Goal: Answer question/provide support: Share knowledge or assist other users

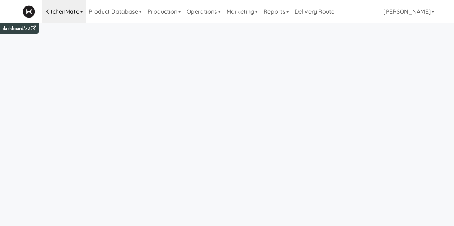
click at [62, 15] on link "KitchenMate" at bounding box center [63, 11] width 43 height 23
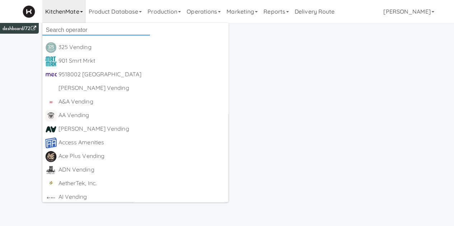
click at [72, 30] on input "text" at bounding box center [96, 30] width 108 height 11
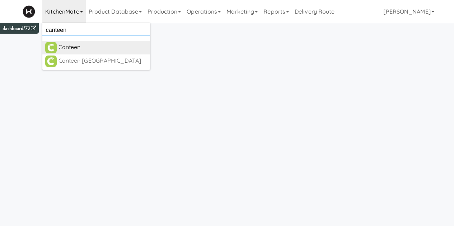
type input "canteen"
click at [89, 48] on div "Canteen" at bounding box center [102, 47] width 89 height 11
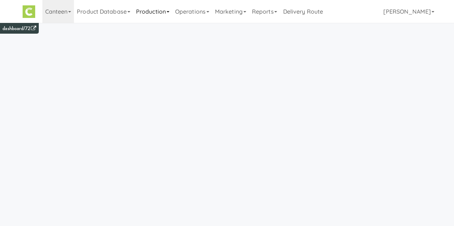
click at [161, 15] on link "Production" at bounding box center [152, 11] width 39 height 23
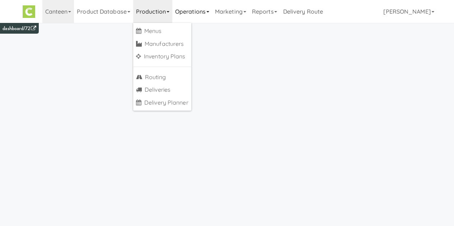
click at [207, 15] on link "Operations" at bounding box center [192, 11] width 40 height 23
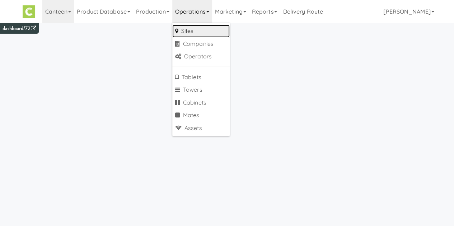
click at [197, 28] on link "Sites" at bounding box center [200, 31] width 57 height 13
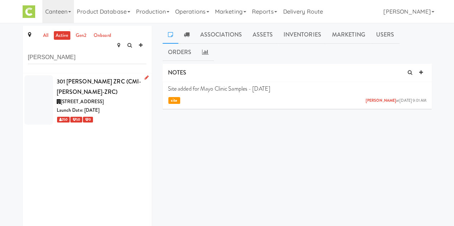
click at [123, 106] on div "Launch Date: Apr 17, 2024" at bounding box center [102, 110] width 90 height 9
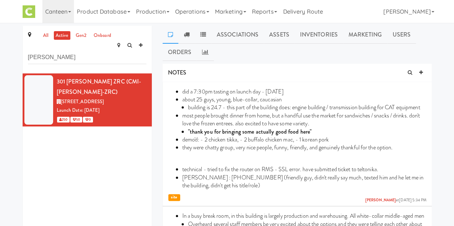
drag, startPoint x: 95, startPoint y: 55, endPoint x: -16, endPoint y: 57, distance: 111.2
click at [0, 57] on html "Okay Okay Select date: previous 2025-Sep next Su Mo Tu We Th Fr Sa 31 1 2 3 4 5…" at bounding box center [227, 113] width 454 height 226
click at [104, 52] on input "zieg" at bounding box center [87, 57] width 118 height 13
type input "z"
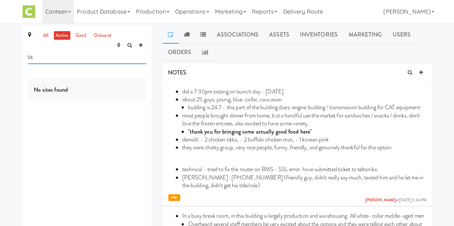
type input "t"
click at [104, 52] on input "Print" at bounding box center [87, 57] width 118 height 13
type input "P"
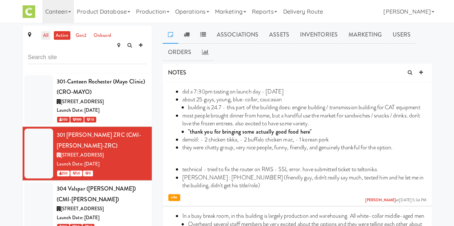
click at [42, 36] on link "all" at bounding box center [45, 35] width 9 height 9
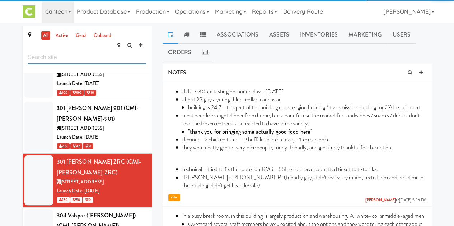
click at [50, 51] on input "text" at bounding box center [87, 57] width 118 height 13
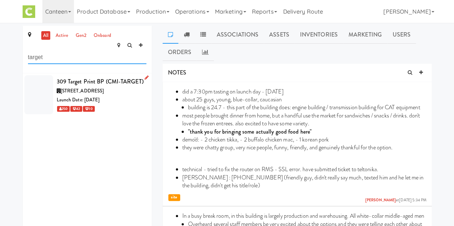
type input "target"
click at [103, 88] on span "8400 89th Ave N, Minneapolis MN" at bounding box center [82, 91] width 43 height 7
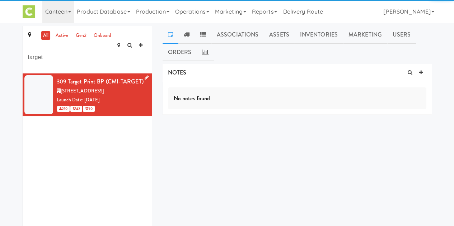
click at [145, 75] on icon at bounding box center [147, 77] width 4 height 5
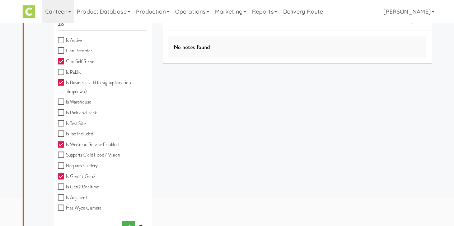
scroll to position [57, 0]
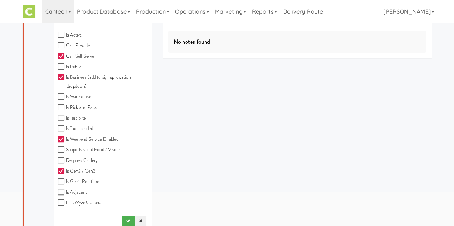
click at [136, 216] on link at bounding box center [140, 221] width 11 height 11
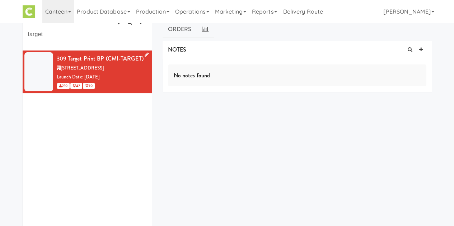
scroll to position [0, 0]
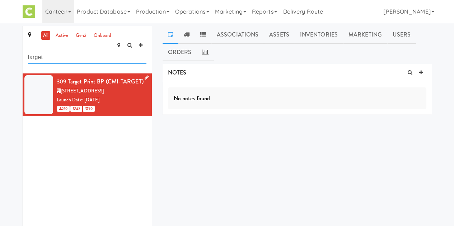
drag, startPoint x: 57, startPoint y: 48, endPoint x: -43, endPoint y: 45, distance: 99.7
click at [0, 45] on html "Okay Okay Select date: previous 2025-Sep next Su Mo Tu We Th Fr Sa 31 1 2 3 4 5…" at bounding box center [227, 113] width 454 height 226
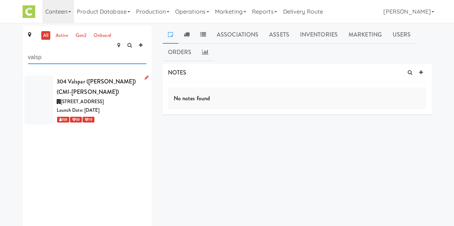
type input "valsp"
click at [99, 98] on span "1101 S 3rd St, Minneapolis MN" at bounding box center [82, 101] width 43 height 7
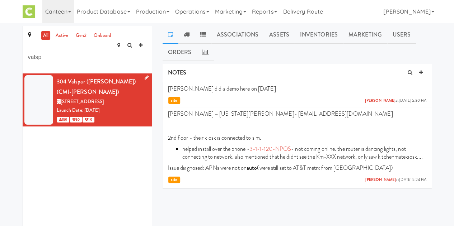
click at [145, 75] on icon at bounding box center [147, 77] width 4 height 5
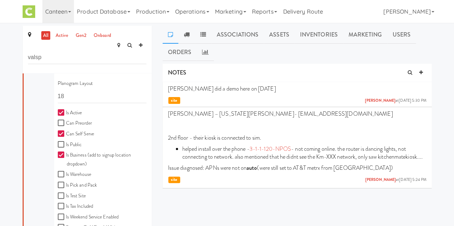
scroll to position [57, 0]
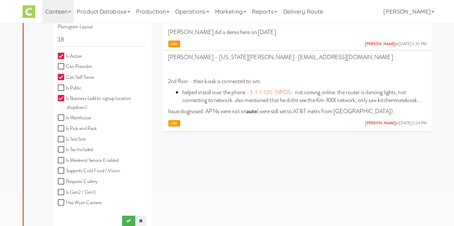
click at [139, 219] on icon at bounding box center [141, 221] width 4 height 5
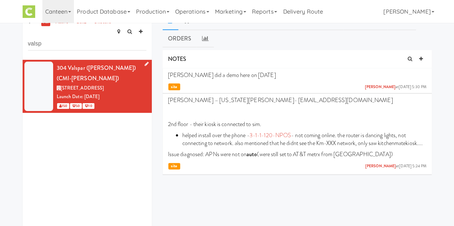
scroll to position [14, 0]
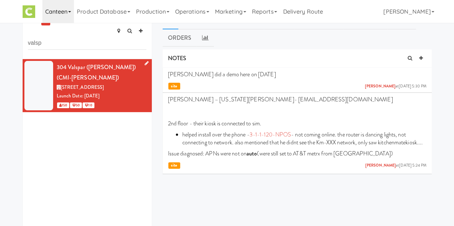
click at [51, 14] on link "Canteen" at bounding box center [58, 11] width 32 height 23
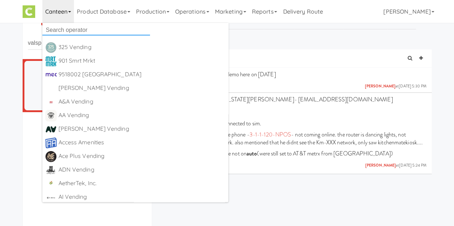
click at [58, 29] on input "text" at bounding box center [96, 30] width 108 height 11
click at [104, 26] on input "text" at bounding box center [96, 30] width 108 height 11
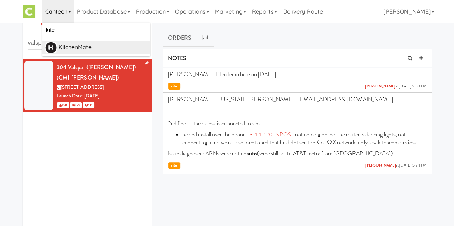
type input "kitc"
click at [70, 47] on div "KitchenMate" at bounding box center [102, 47] width 89 height 11
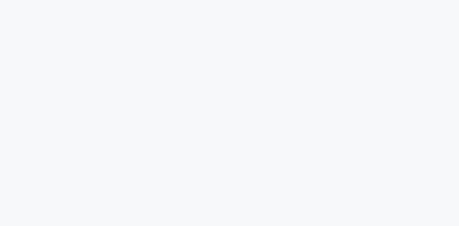
scroll to position [14, 0]
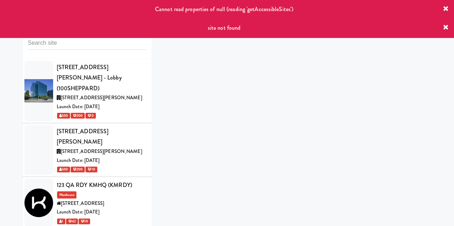
click at [443, 25] on icon at bounding box center [446, 28] width 6 height 6
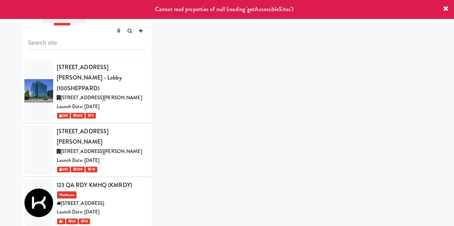
click at [445, 6] on icon at bounding box center [446, 9] width 6 height 6
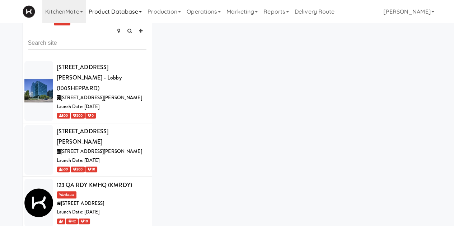
click at [135, 10] on link "Product Database" at bounding box center [115, 11] width 59 height 23
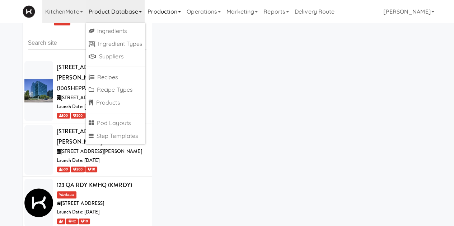
click at [154, 13] on link "Production" at bounding box center [164, 11] width 39 height 23
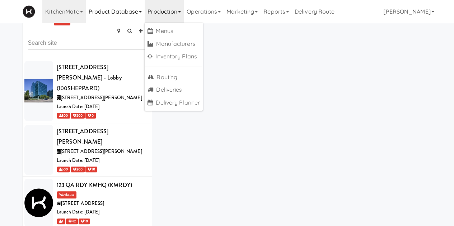
click at [114, 14] on link "Product Database" at bounding box center [115, 11] width 59 height 23
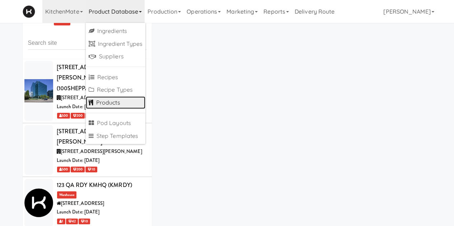
click at [97, 101] on link "Products" at bounding box center [116, 102] width 60 height 13
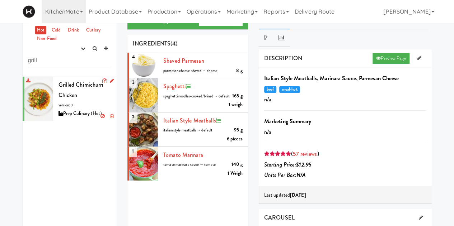
type input "grill"
click at [79, 108] on div "Grilled Chimichurri Chicken version: 3 Prep Culinary (Hot)" at bounding box center [84, 99] width 53 height 39
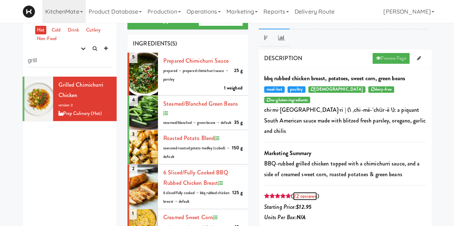
click at [306, 192] on link "22 reviews" at bounding box center [305, 196] width 24 height 8
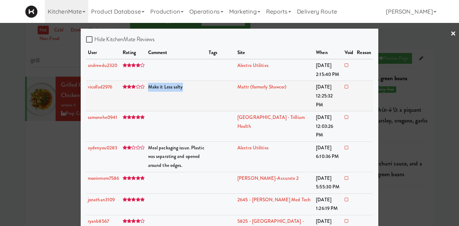
drag, startPoint x: 145, startPoint y: 88, endPoint x: 188, endPoint y: 92, distance: 43.2
click at [188, 92] on td "Make it Less salty" at bounding box center [176, 96] width 61 height 30
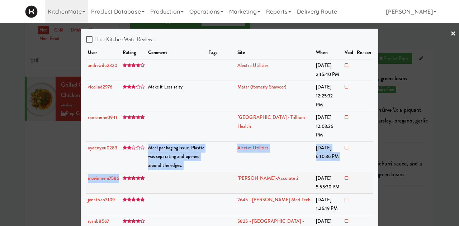
drag, startPoint x: 148, startPoint y: 130, endPoint x: 211, endPoint y: 160, distance: 69.3
click at [205, 172] on td at bounding box center [176, 183] width 61 height 22
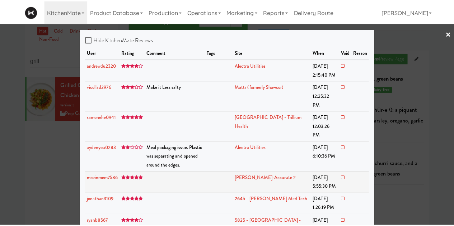
scroll to position [198, 0]
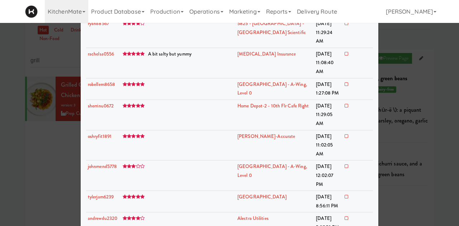
click at [447, 47] on div at bounding box center [229, 113] width 459 height 226
